Goal: Find specific page/section: Find specific page/section

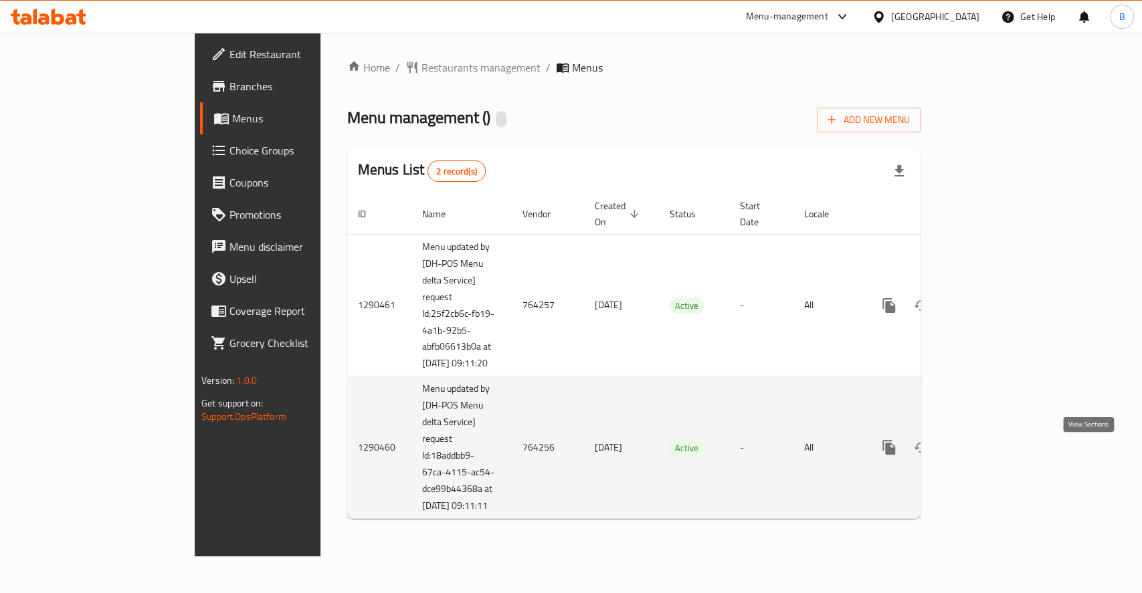
click at [993, 455] on icon "enhanced table" at bounding box center [985, 447] width 16 height 16
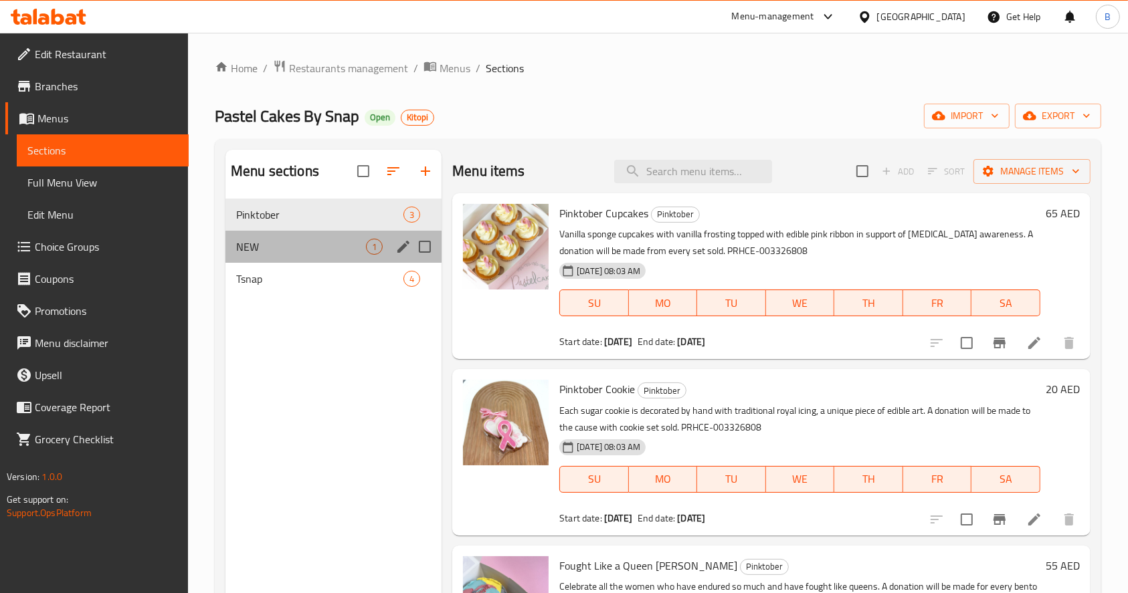
click at [320, 233] on div "NEW 1" at bounding box center [333, 247] width 216 height 32
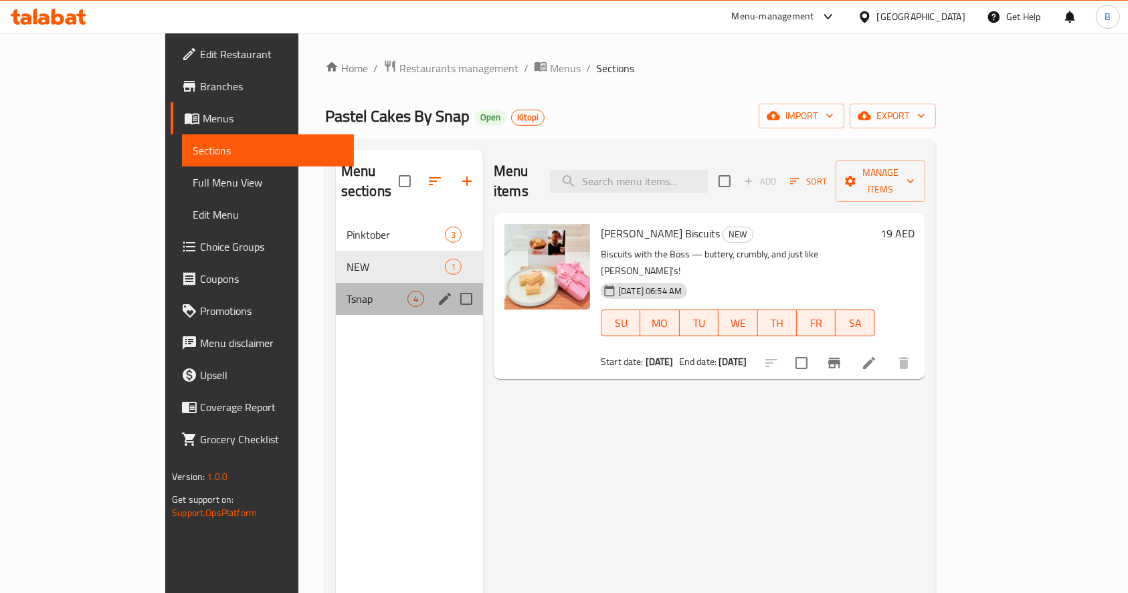
click at [336, 283] on div "Tsnap 4" at bounding box center [409, 299] width 147 height 32
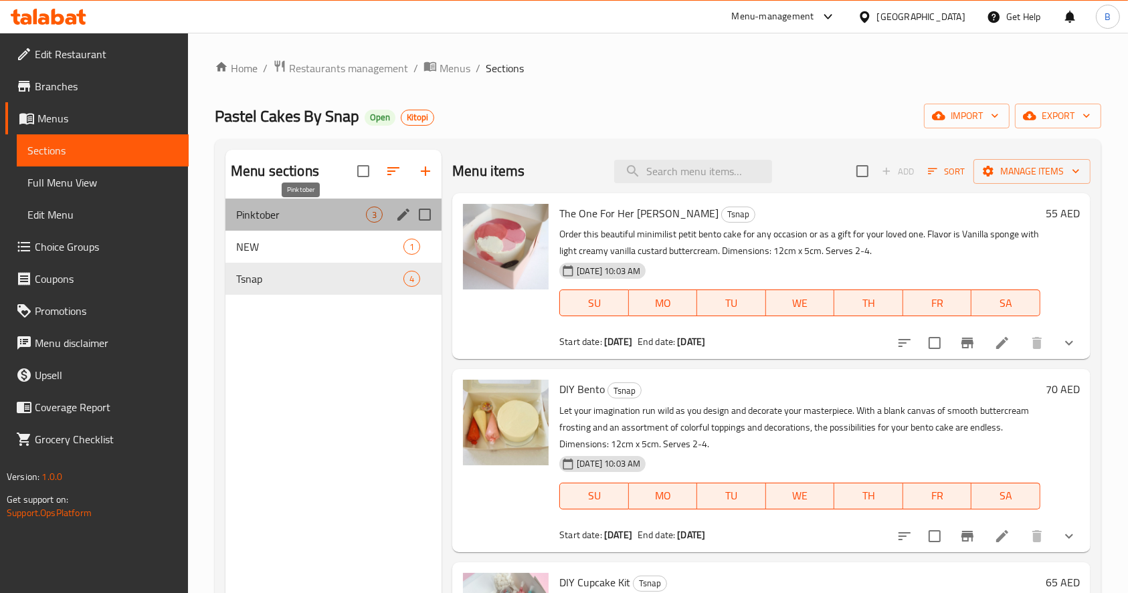
click at [303, 209] on span "Pinktober" at bounding box center [301, 215] width 130 height 16
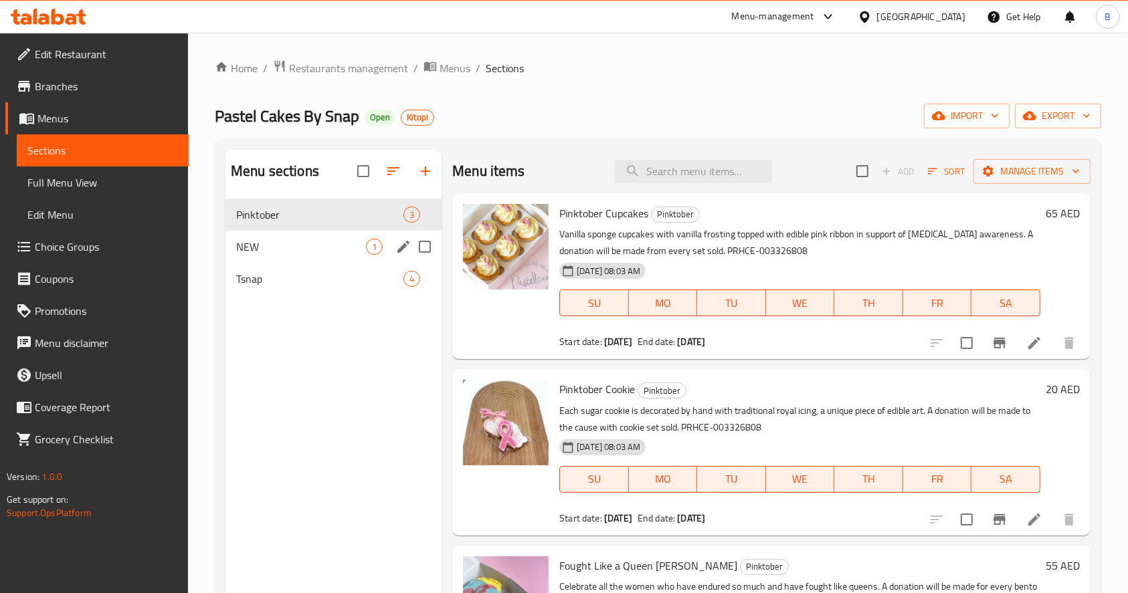
click at [322, 255] on div "NEW 1" at bounding box center [333, 247] width 216 height 32
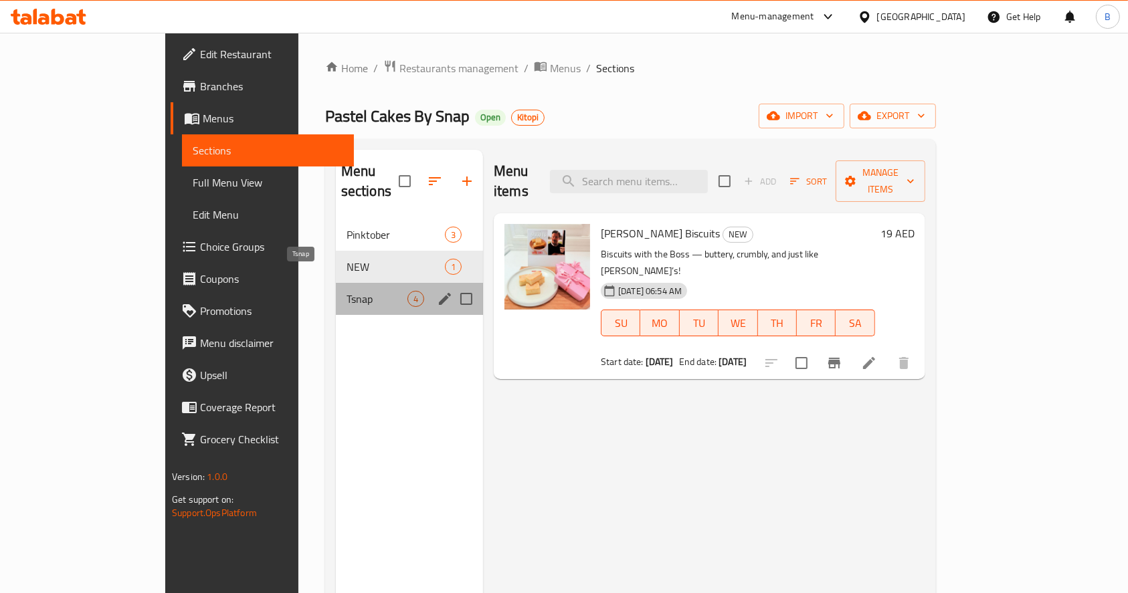
click at [346, 291] on span "Tsnap" at bounding box center [376, 299] width 61 height 16
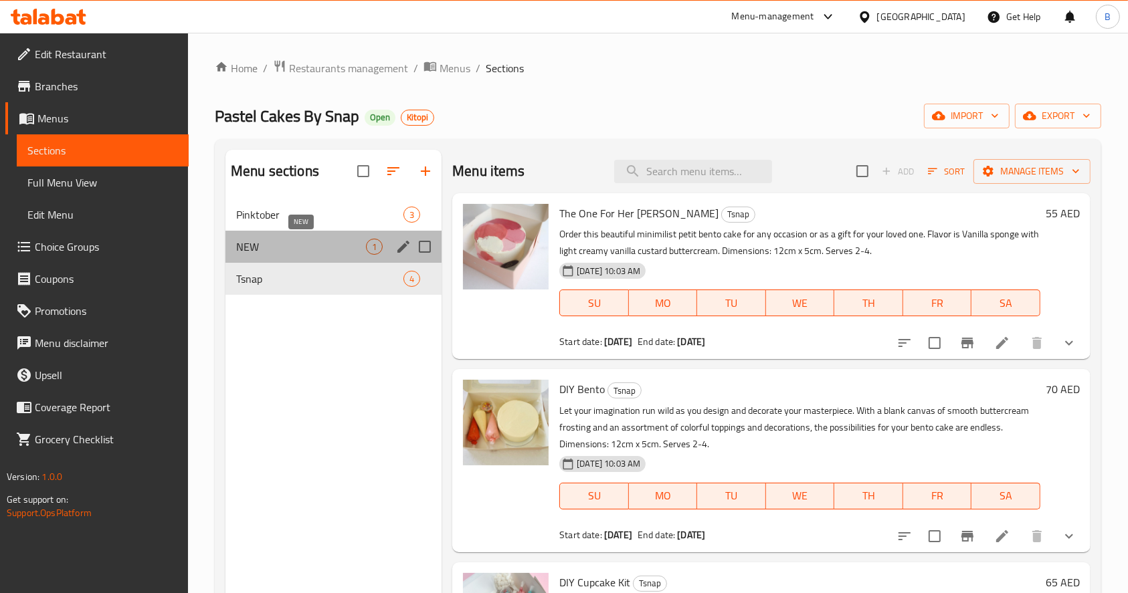
click at [304, 249] on span "NEW" at bounding box center [301, 247] width 130 height 16
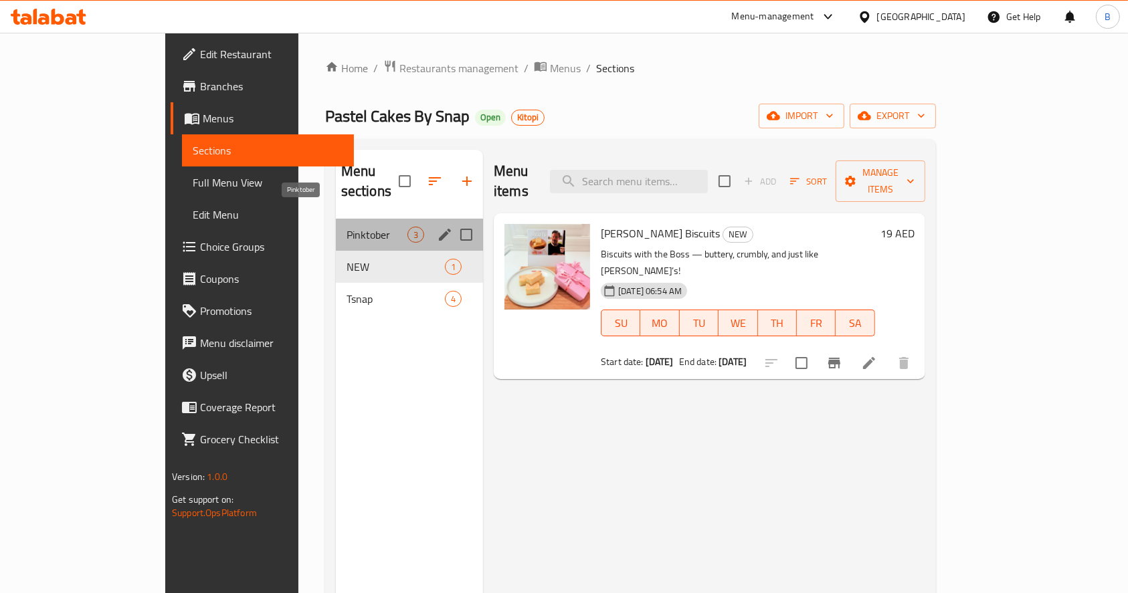
click at [346, 227] on span "Pinktober" at bounding box center [376, 235] width 61 height 16
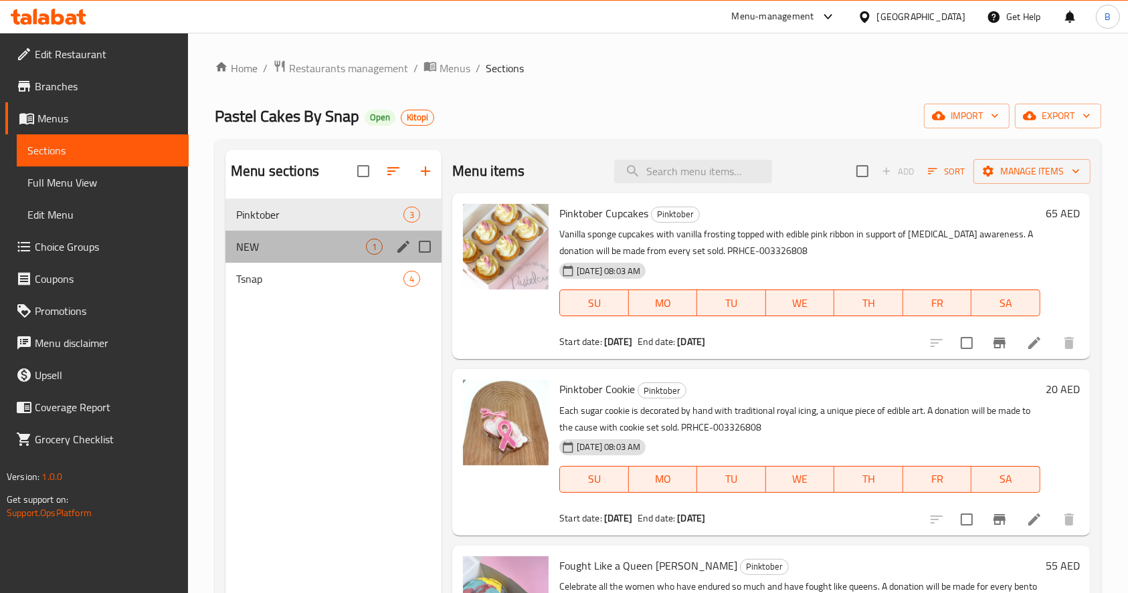
click at [268, 255] on div "NEW 1" at bounding box center [333, 247] width 216 height 32
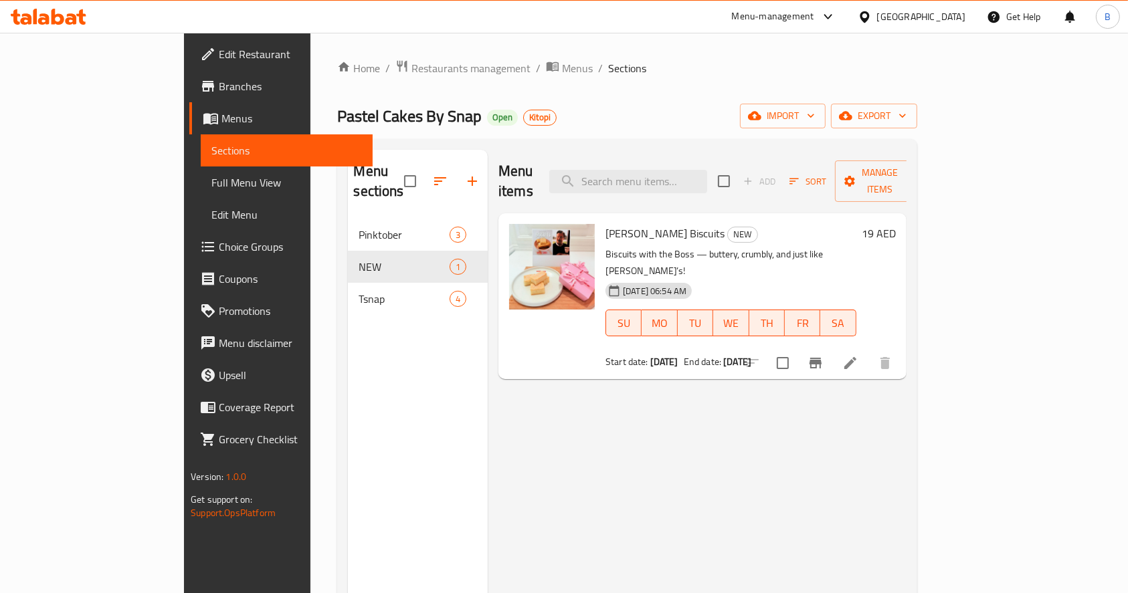
click at [736, 19] on div "Menu-management" at bounding box center [773, 17] width 82 height 16
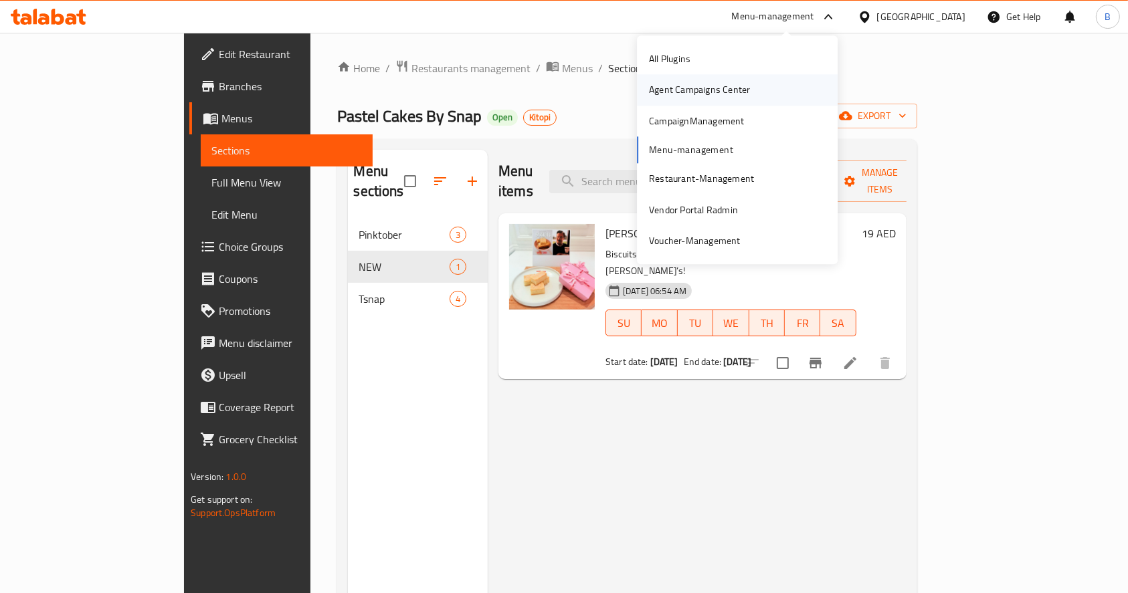
click at [730, 92] on div "Agent Campaigns Center" at bounding box center [699, 90] width 101 height 15
